Goal: Task Accomplishment & Management: Manage account settings

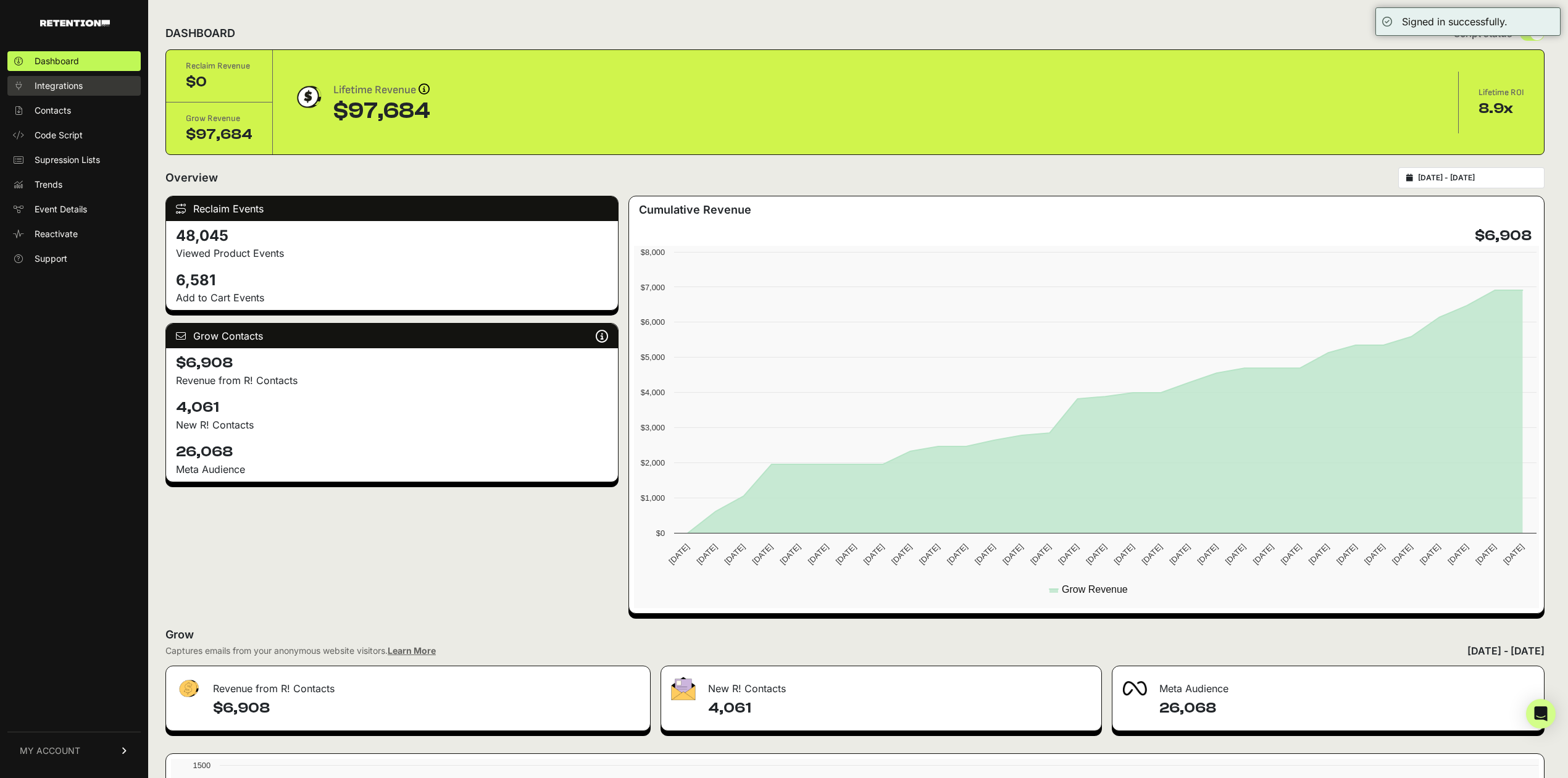
click at [83, 85] on link "Integrations" at bounding box center [73, 86] width 133 height 20
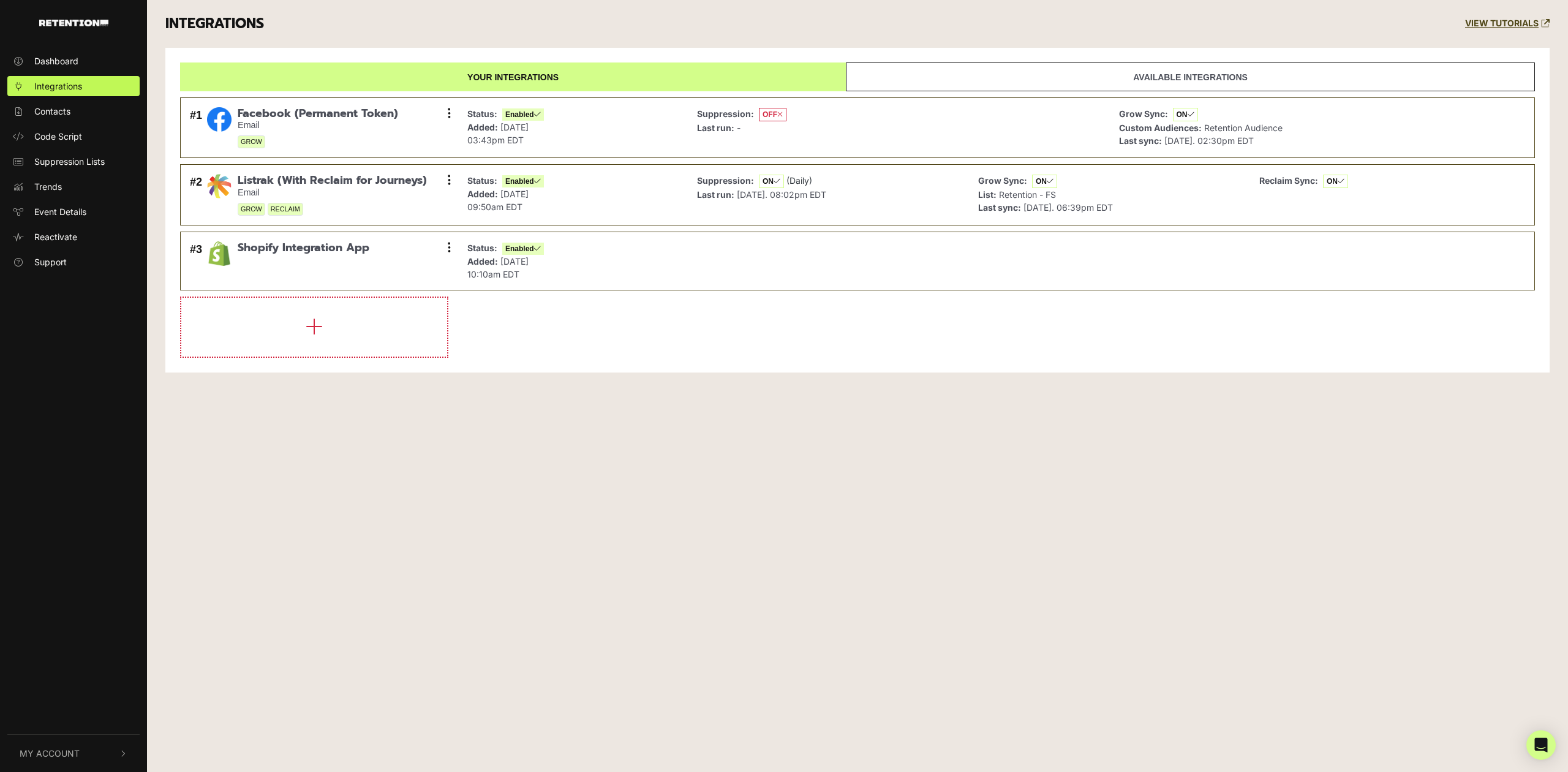
click at [71, 741] on button "My Account" at bounding box center [72, 753] width 132 height 38
click at [66, 620] on span "Account Details" at bounding box center [66, 622] width 63 height 13
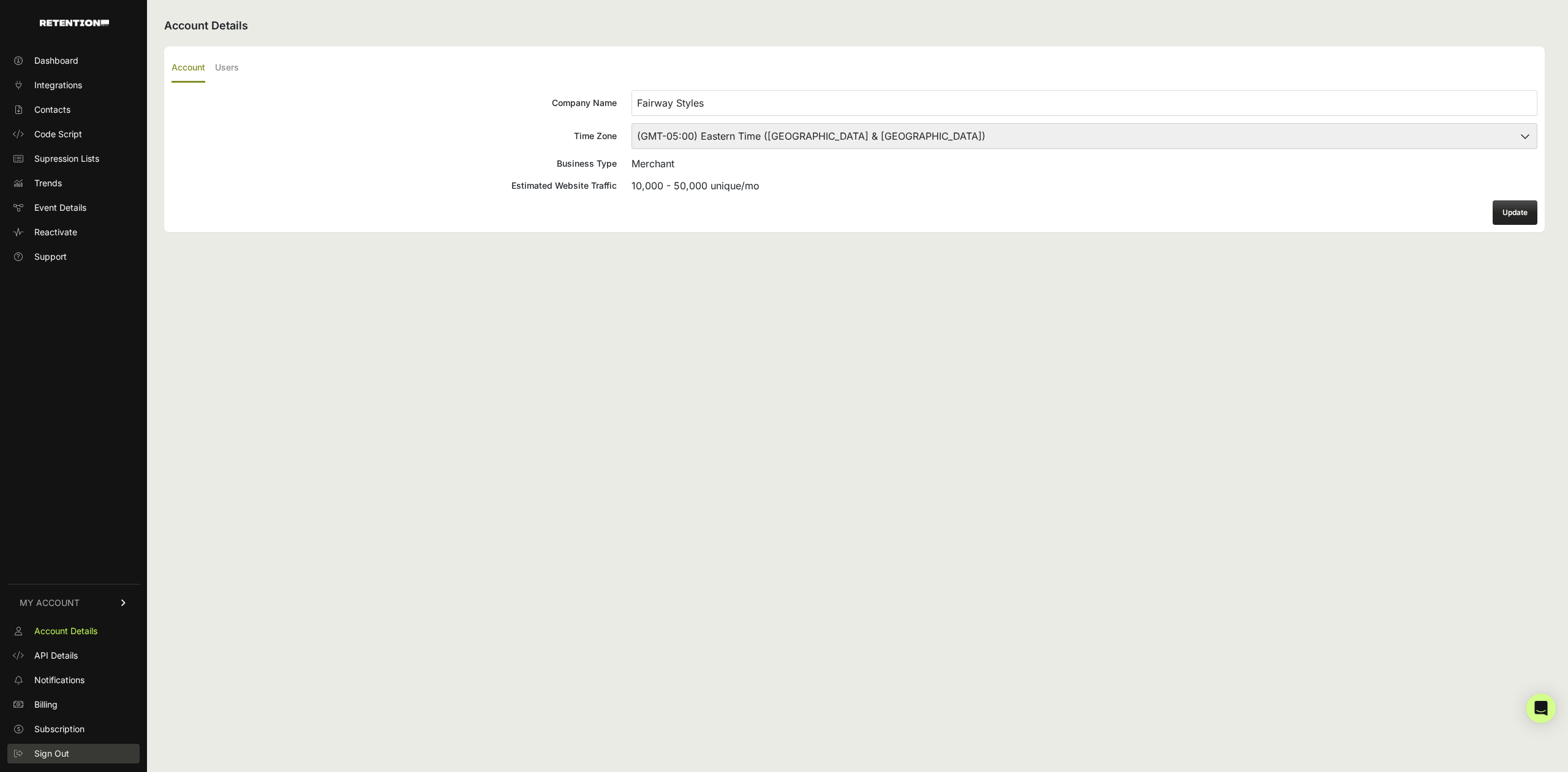
click at [64, 759] on link "Sign Out" at bounding box center [72, 754] width 132 height 20
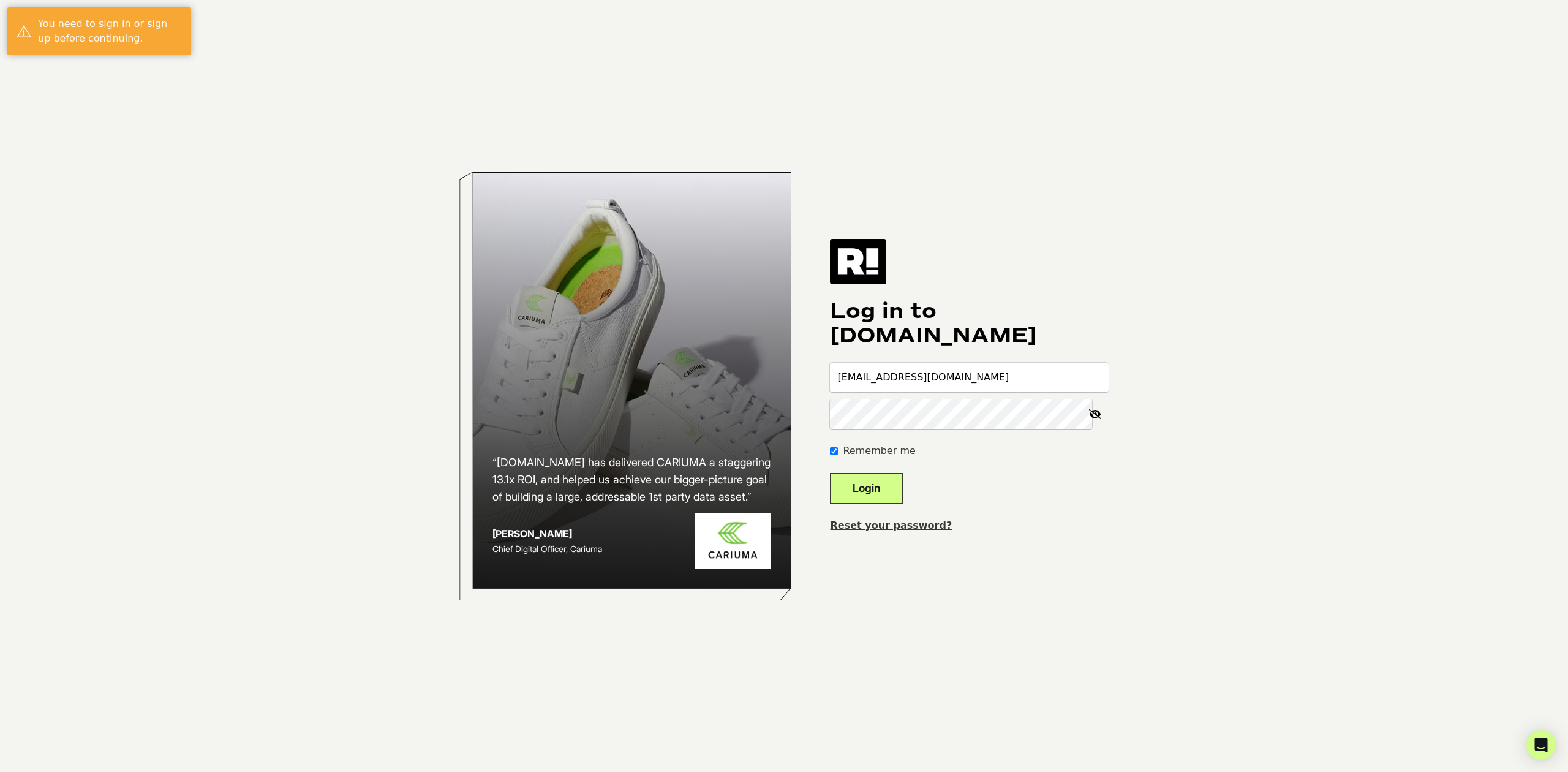
click at [1027, 385] on input "slamoure+fairway@wgs.com" at bounding box center [969, 378] width 279 height 30
click at [1026, 384] on input "slamoure+fairway@wgs.com" at bounding box center [969, 378] width 279 height 30
type input "slamoure+worldwide@wgs.com"
click at [890, 500] on button "Login" at bounding box center [866, 488] width 72 height 31
